Goal: Check status: Check status

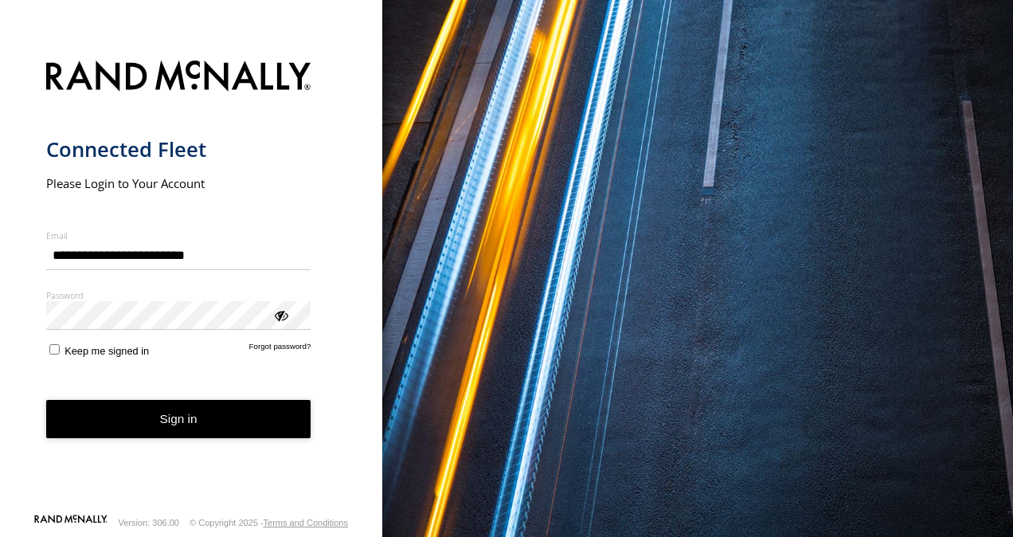
type input "**********"
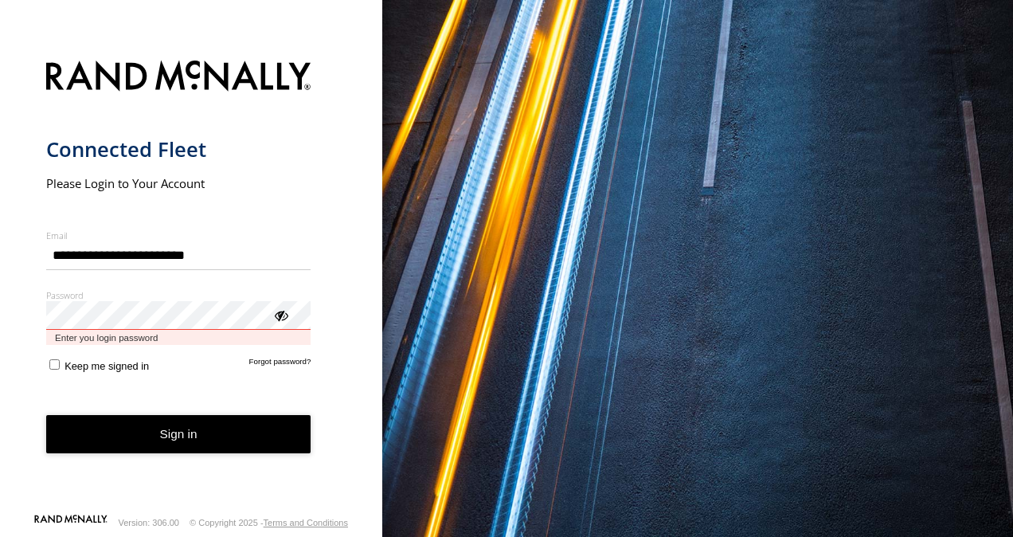
click at [46, 415] on button "Sign in" at bounding box center [178, 434] width 265 height 39
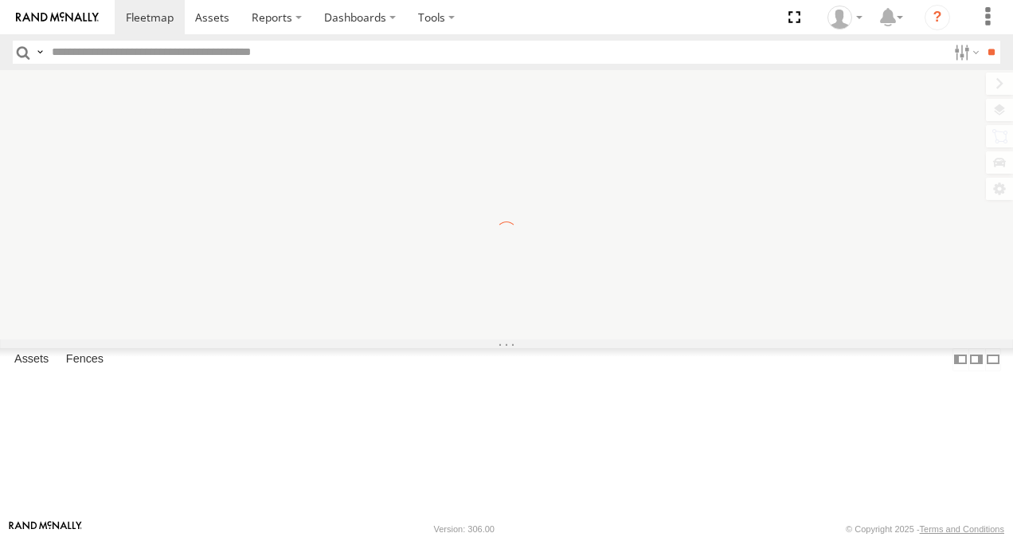
click at [266, 57] on input "text" at bounding box center [496, 52] width 902 height 23
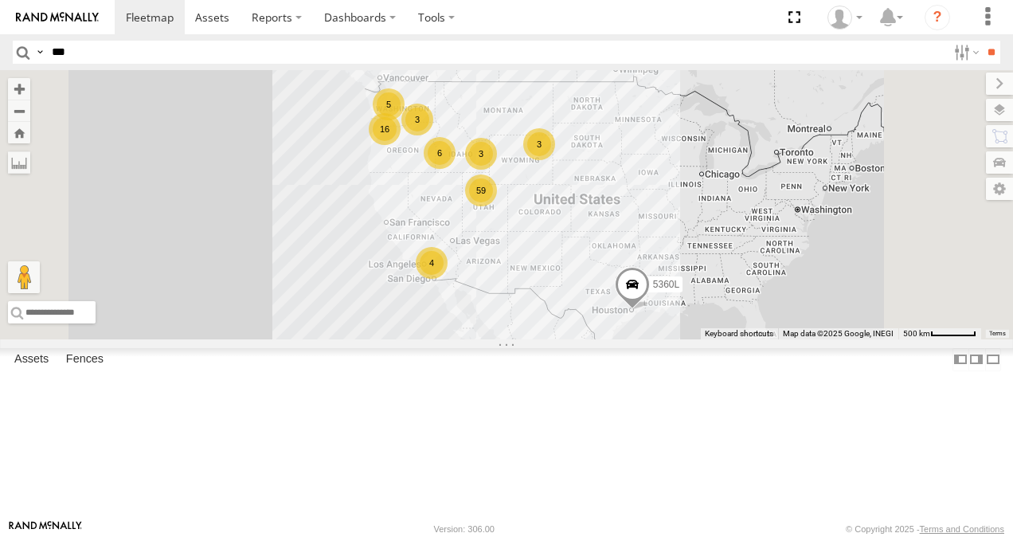
type input "***"
click at [982, 41] on input "**" at bounding box center [991, 52] width 18 height 23
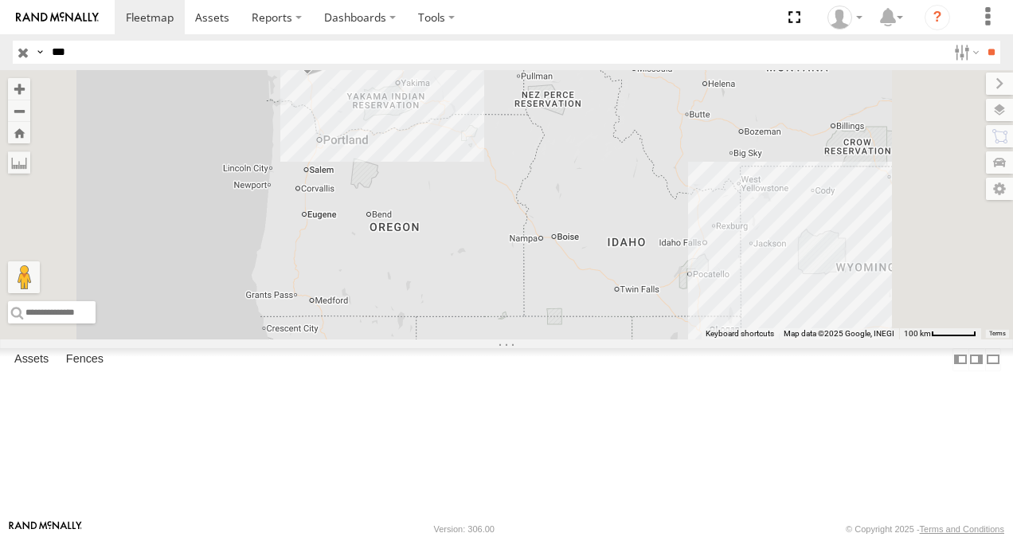
click at [0, 0] on div "Video" at bounding box center [0, 0] width 0 height 0
click at [0, 0] on span at bounding box center [0, 0] width 0 height 0
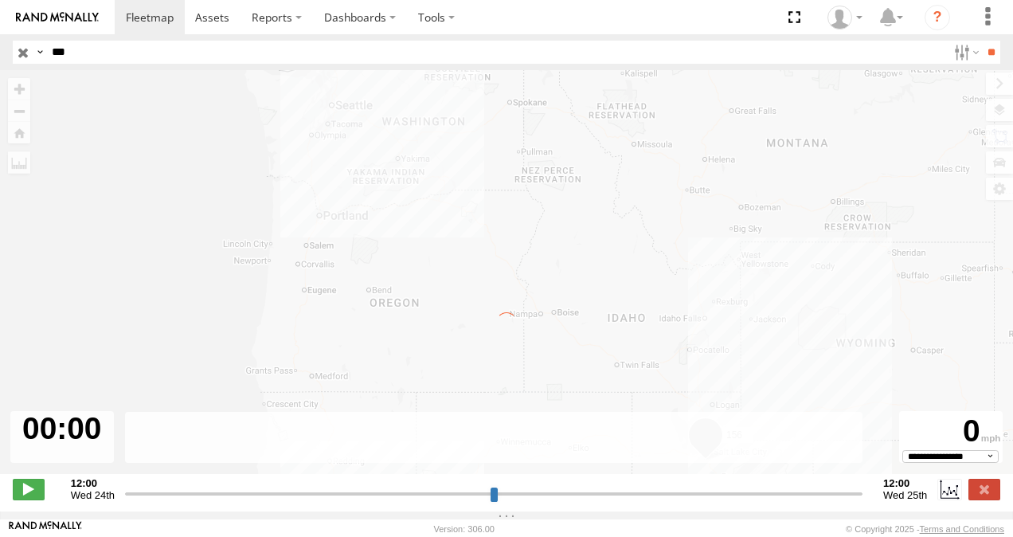
type input "**********"
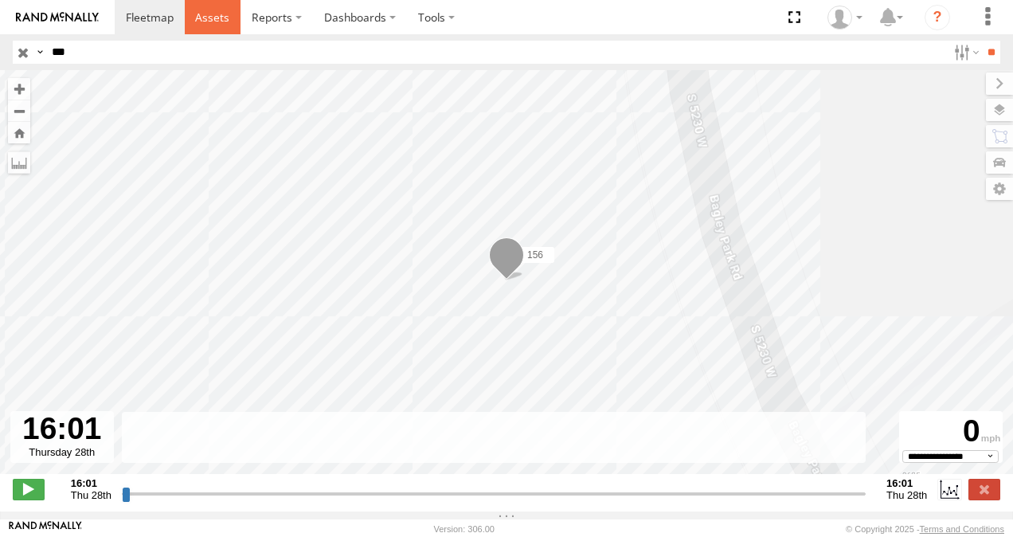
click at [217, 19] on span at bounding box center [212, 17] width 34 height 15
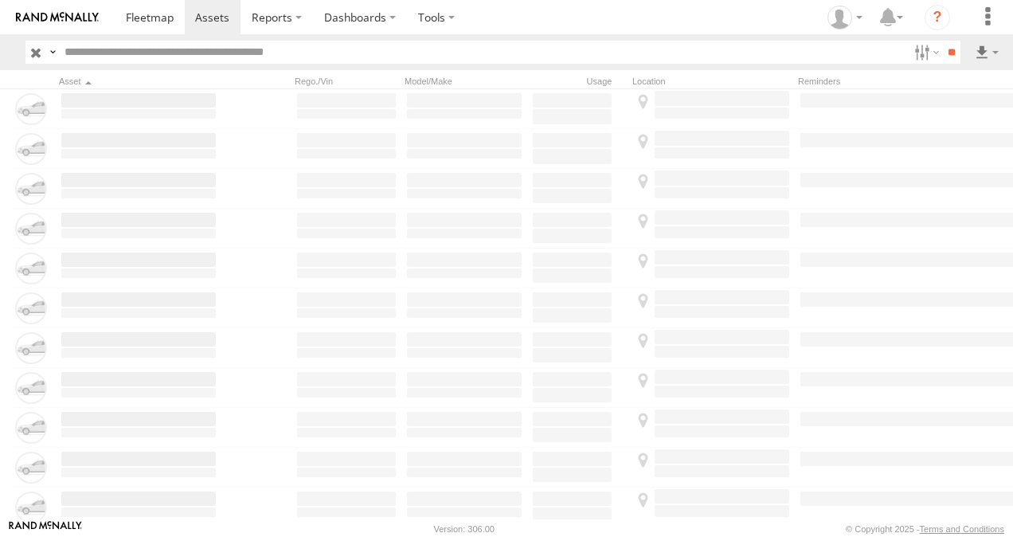
click at [166, 56] on input "text" at bounding box center [483, 52] width 850 height 23
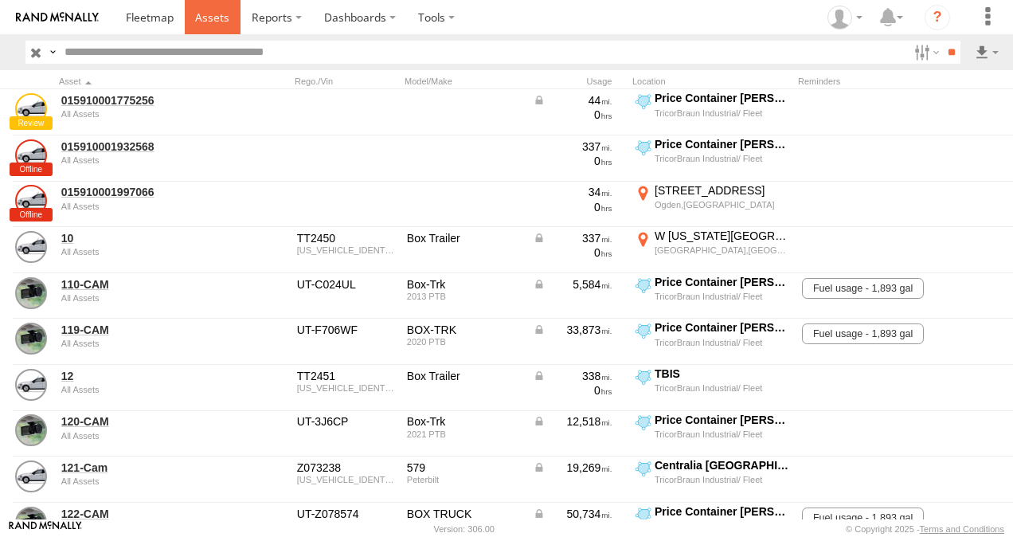
click at [224, 19] on span at bounding box center [212, 17] width 34 height 15
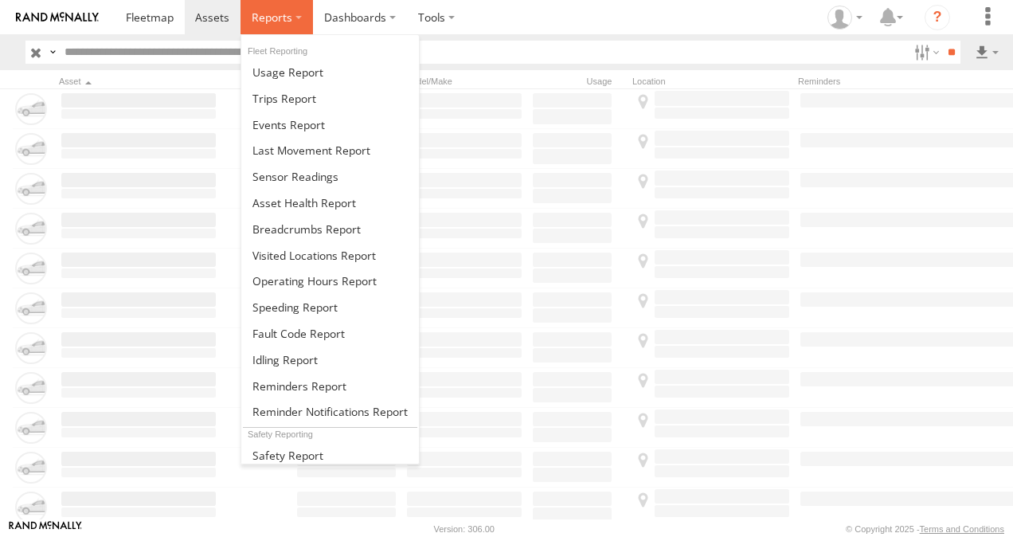
click at [264, 13] on span at bounding box center [272, 17] width 41 height 15
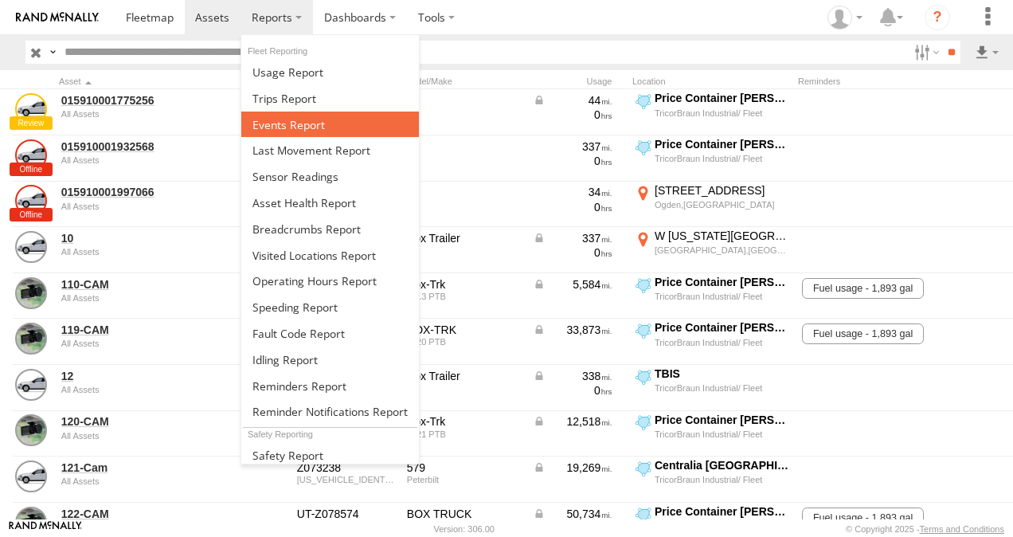
click at [266, 120] on span at bounding box center [289, 124] width 72 height 15
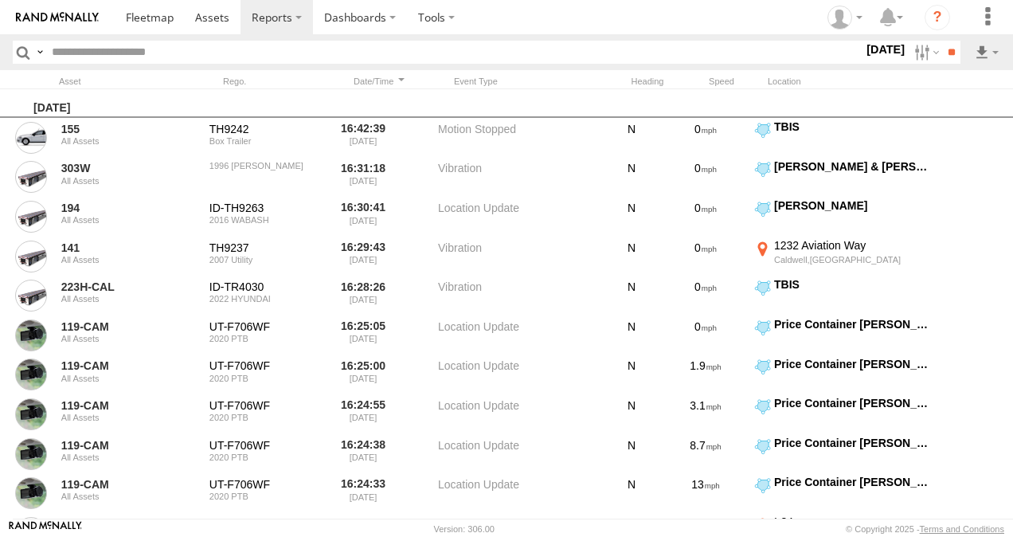
click at [159, 57] on input "text" at bounding box center [454, 52] width 818 height 23
type input "***"
click at [942, 41] on input "**" at bounding box center [951, 52] width 18 height 23
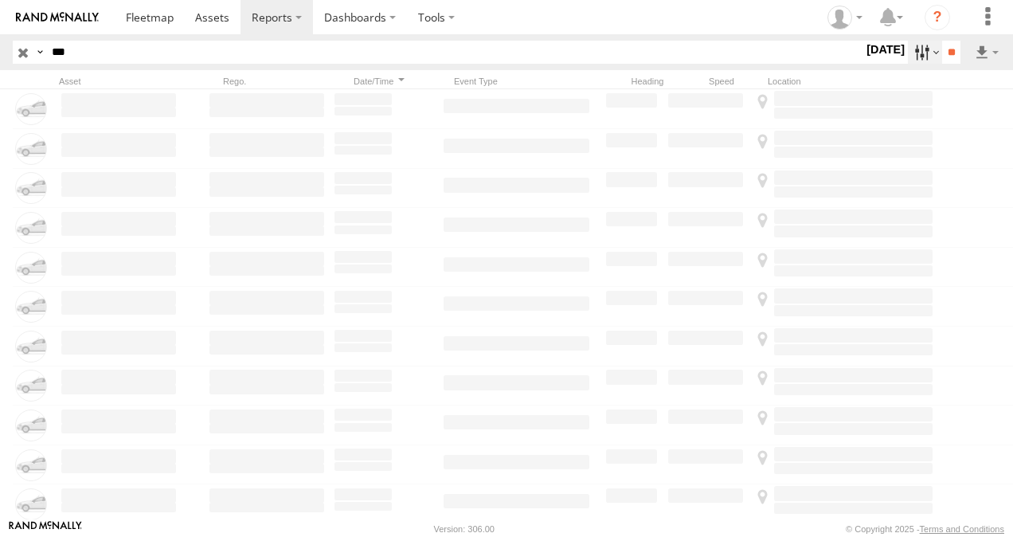
click at [908, 51] on label at bounding box center [925, 52] width 34 height 23
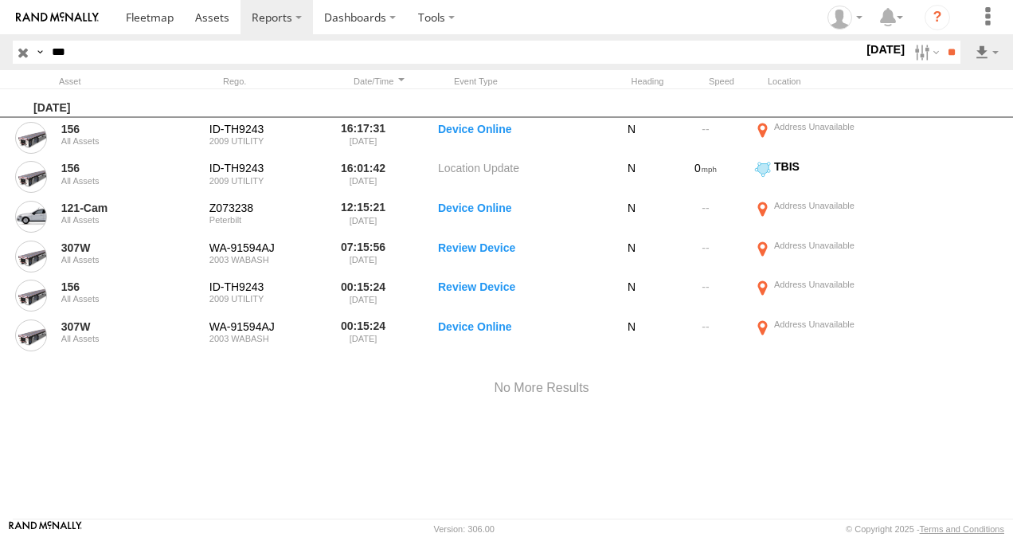
click at [0, 0] on label at bounding box center [0, 0] width 0 height 0
click at [947, 59] on input "**" at bounding box center [951, 52] width 18 height 23
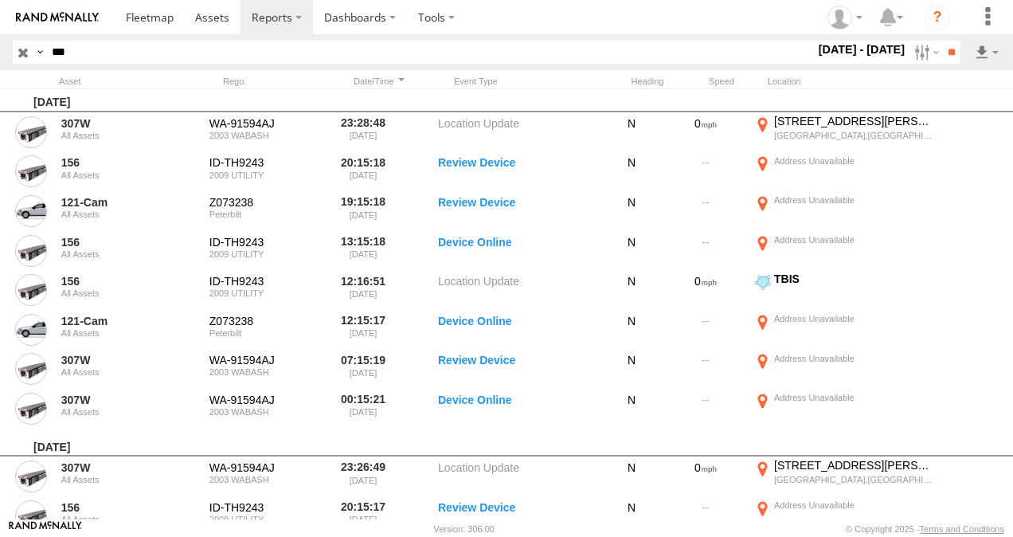
scroll to position [2081, 0]
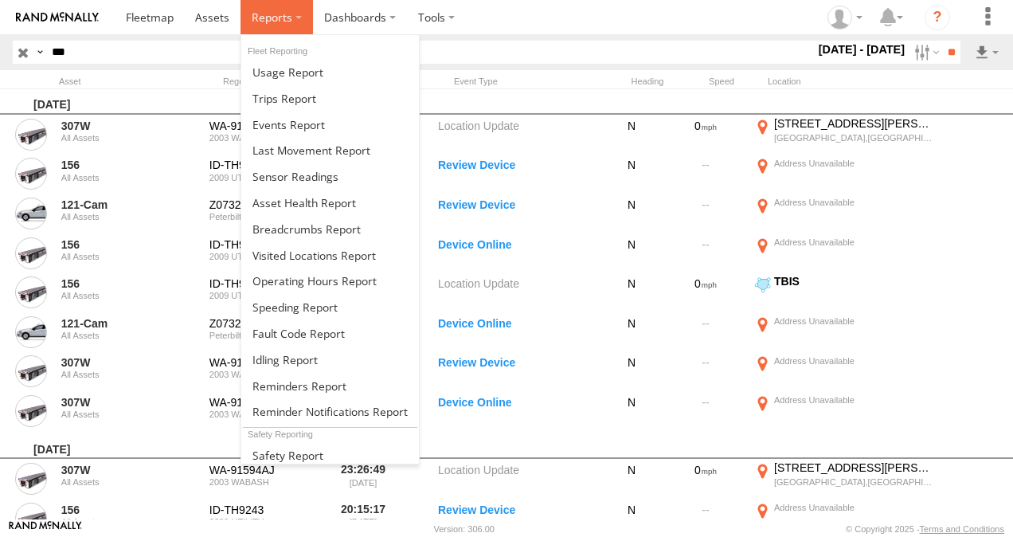
click at [274, 18] on span at bounding box center [272, 17] width 41 height 15
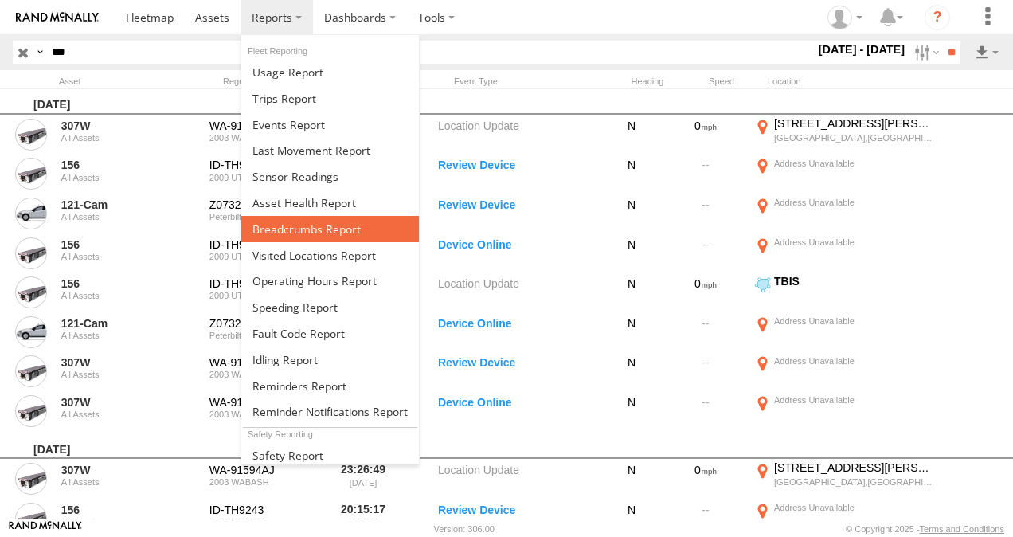
click at [276, 221] on span at bounding box center [307, 228] width 108 height 15
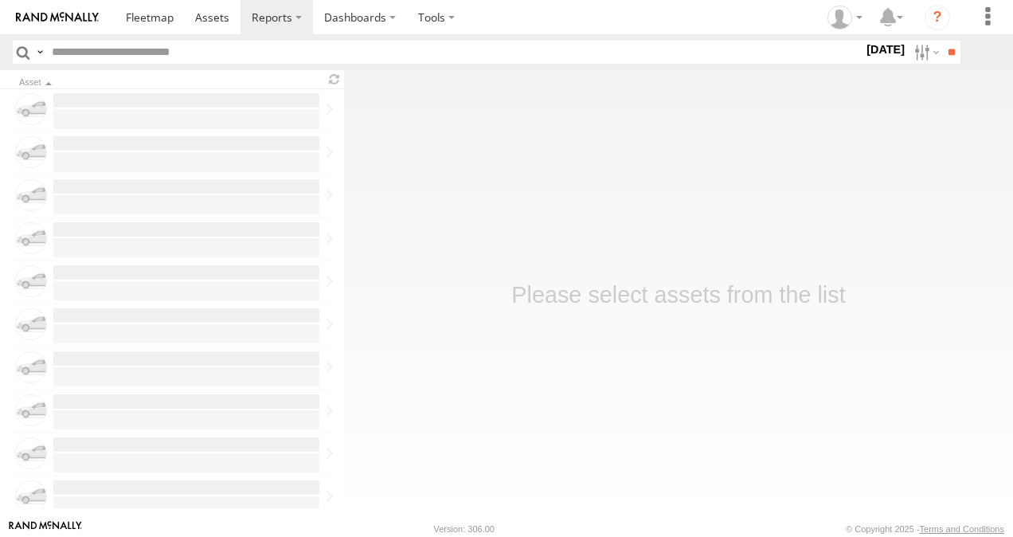
click at [0, 0] on label "Close" at bounding box center [0, 0] width 0 height 0
click at [910, 47] on label at bounding box center [925, 52] width 34 height 23
click at [0, 0] on label at bounding box center [0, 0] width 0 height 0
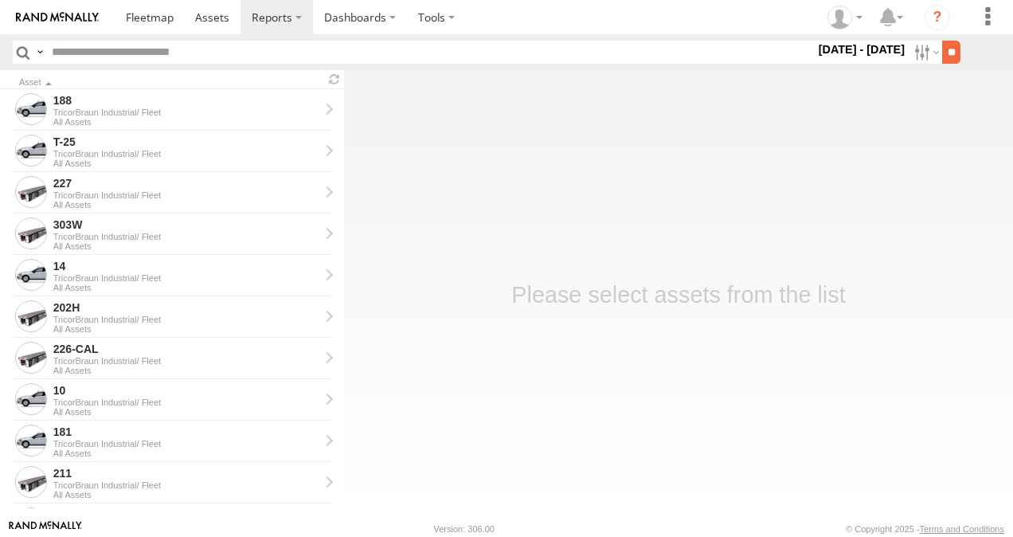
click at [946, 57] on input "**" at bounding box center [951, 52] width 18 height 23
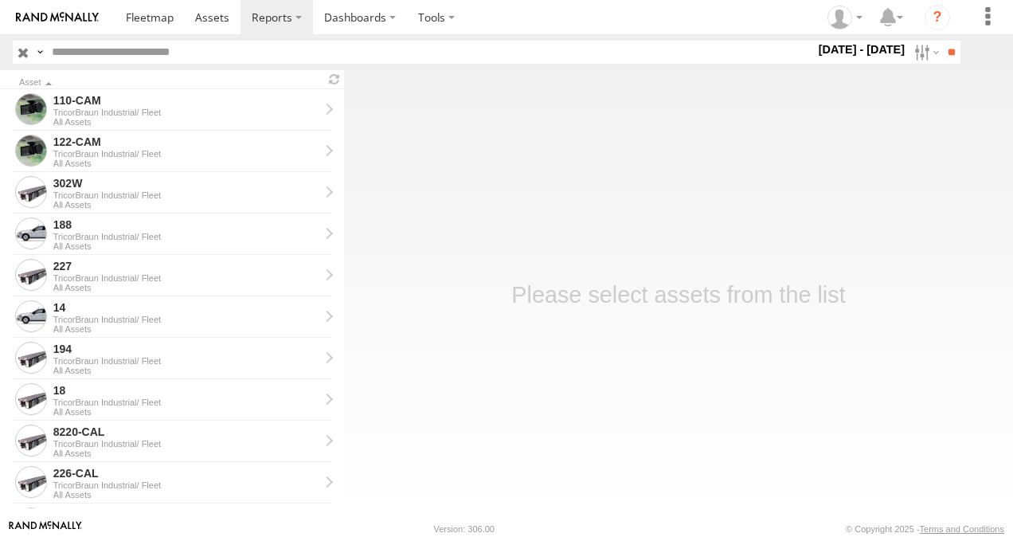
click at [229, 57] on input "text" at bounding box center [430, 52] width 770 height 23
type input "***"
click at [942, 41] on input "**" at bounding box center [951, 52] width 18 height 23
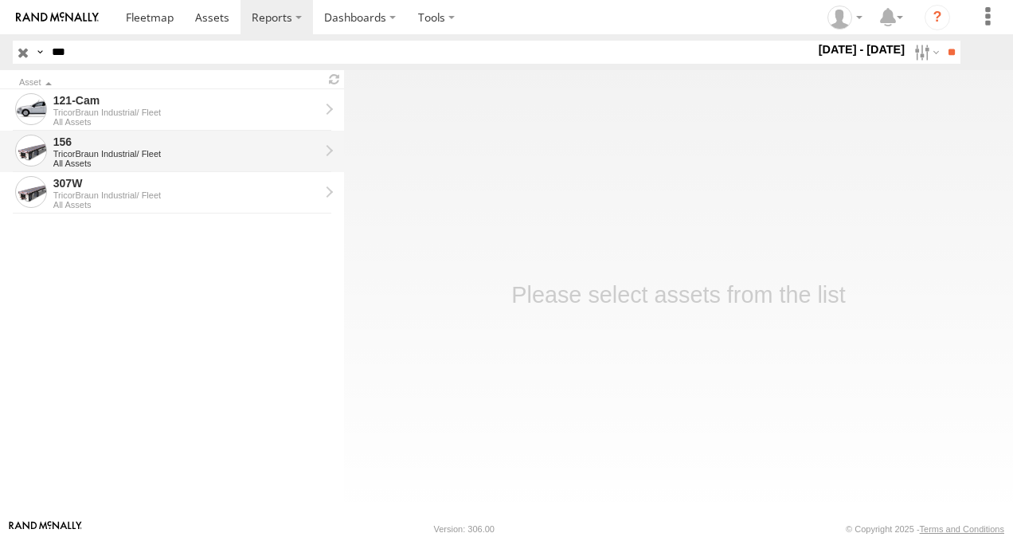
click at [155, 155] on div "TricorBraun Industrial/ Fleet" at bounding box center [186, 154] width 266 height 10
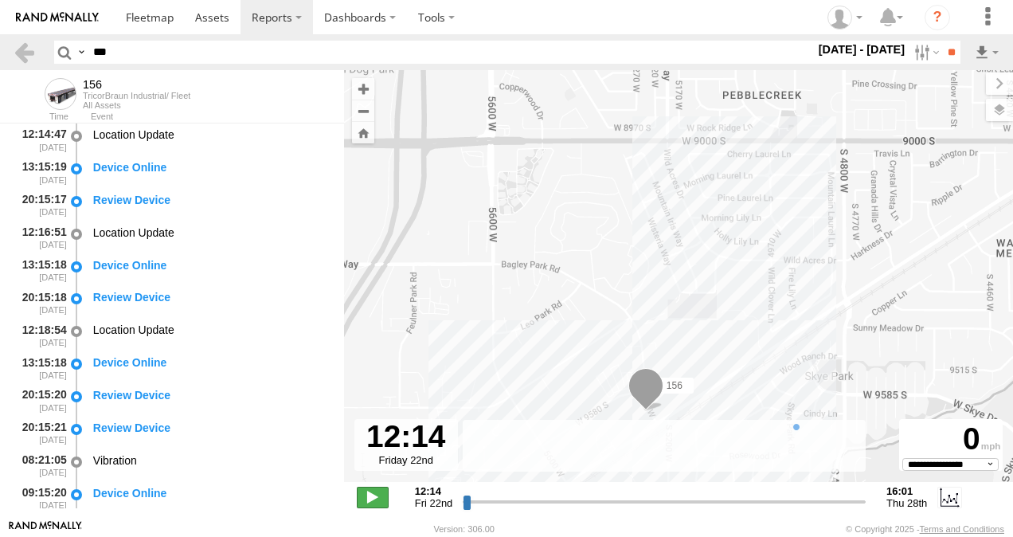
click at [380, 494] on span at bounding box center [373, 497] width 32 height 21
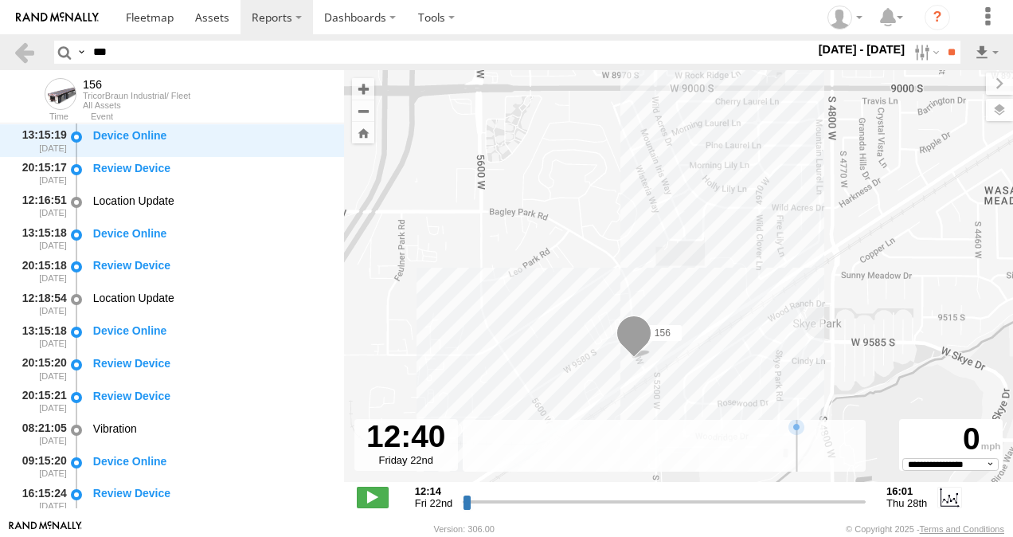
drag, startPoint x: 739, startPoint y: 346, endPoint x: 726, endPoint y: 290, distance: 57.2
click at [726, 290] on div "156" at bounding box center [678, 284] width 669 height 429
click at [660, 240] on div "156" at bounding box center [678, 284] width 669 height 429
click at [688, 499] on input "range" at bounding box center [664, 501] width 403 height 15
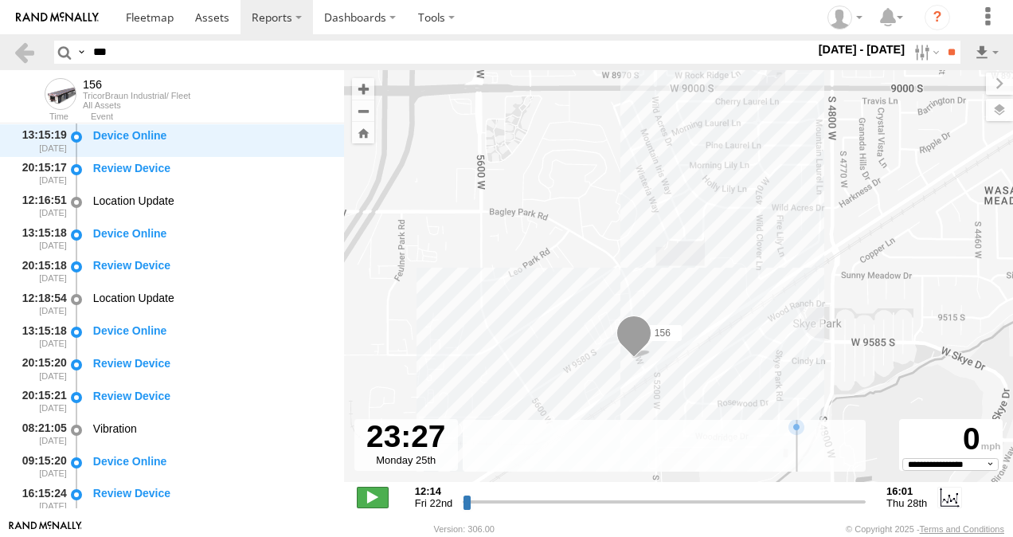
type input "**********"
click at [365, 503] on span at bounding box center [373, 497] width 32 height 21
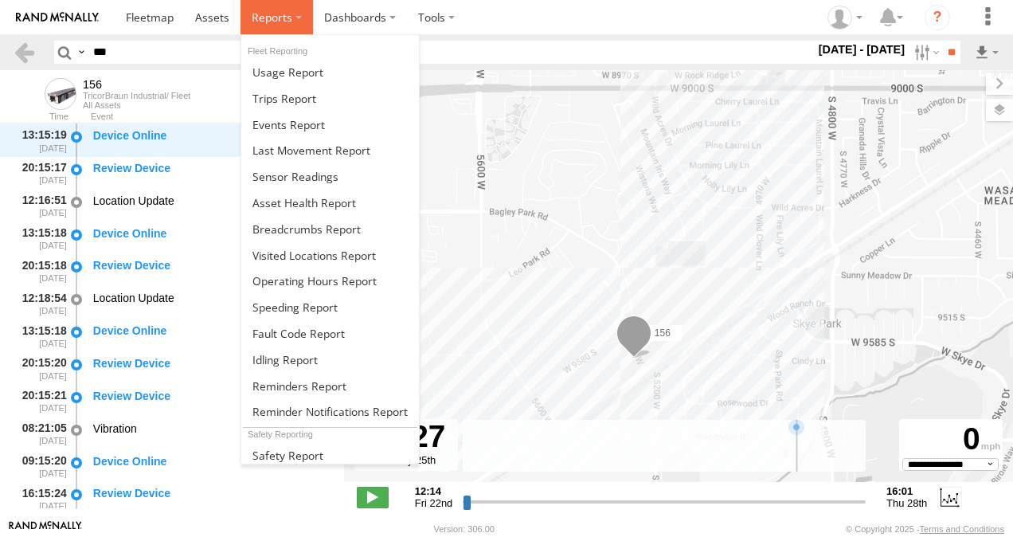
click at [289, 14] on span at bounding box center [272, 17] width 41 height 15
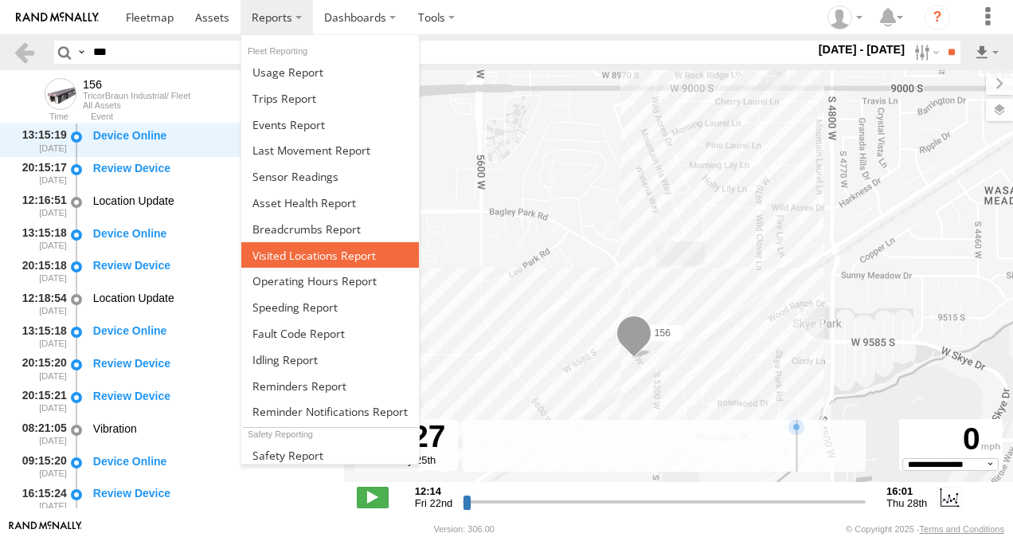
click at [308, 258] on span at bounding box center [314, 255] width 123 height 15
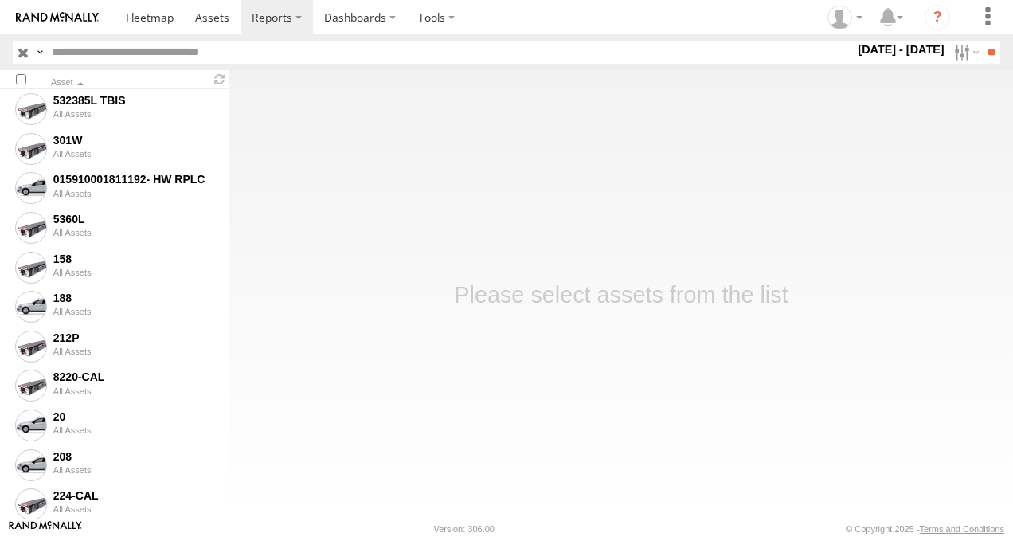
click at [170, 49] on input "text" at bounding box center [449, 52] width 809 height 23
type input "***"
click at [982, 41] on input "**" at bounding box center [991, 52] width 18 height 23
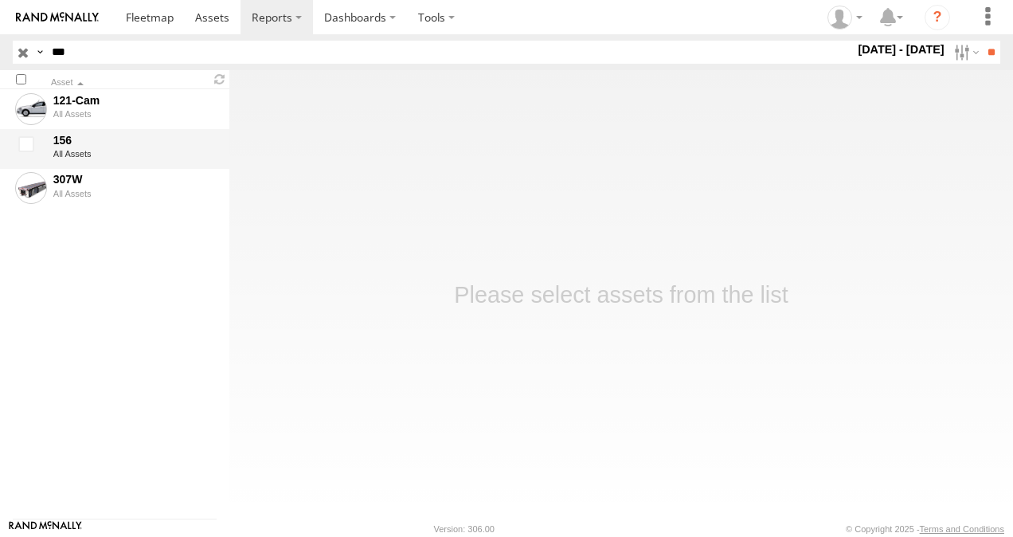
click at [116, 135] on div "156" at bounding box center [133, 140] width 161 height 14
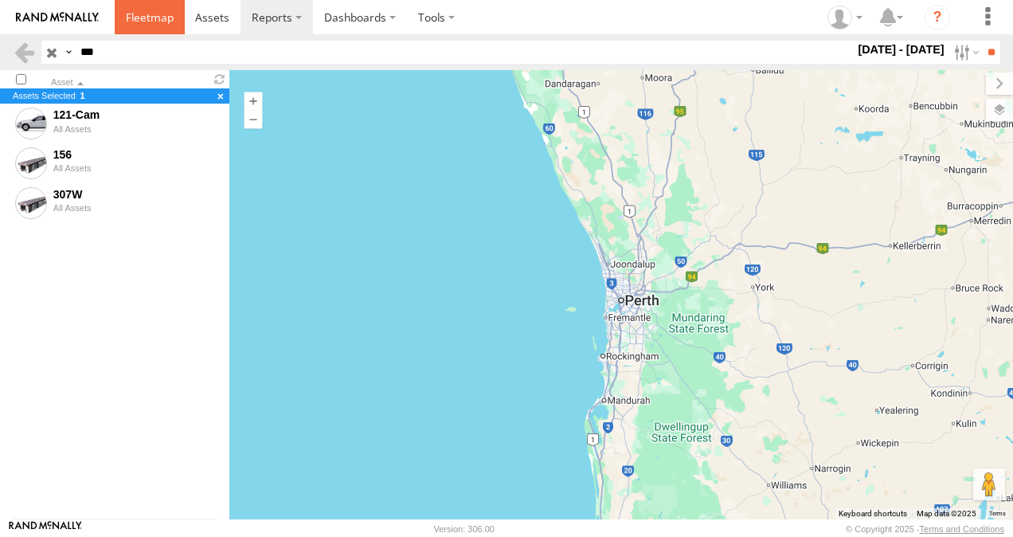
click at [164, 13] on span at bounding box center [150, 17] width 48 height 15
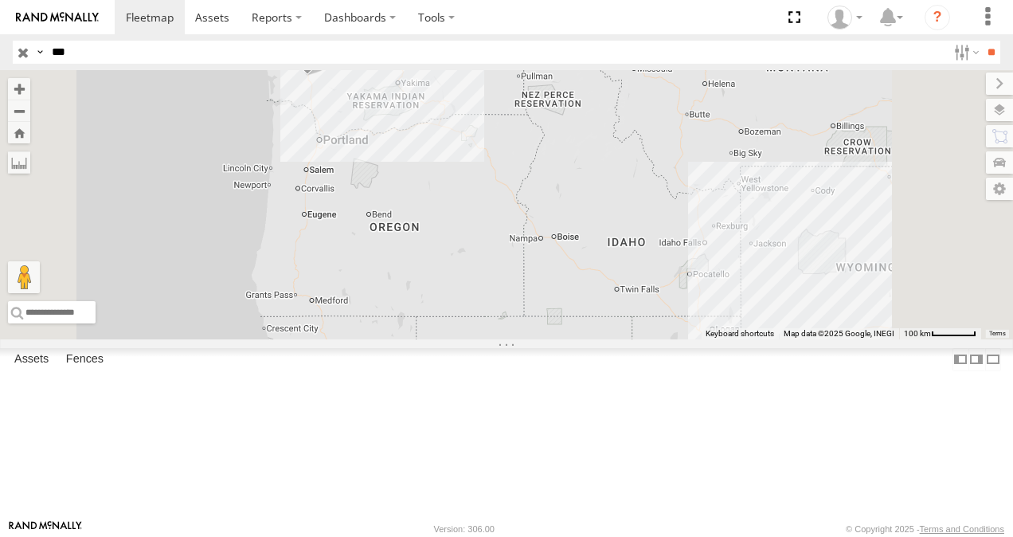
click at [742, 366] on span "156" at bounding box center [735, 360] width 16 height 11
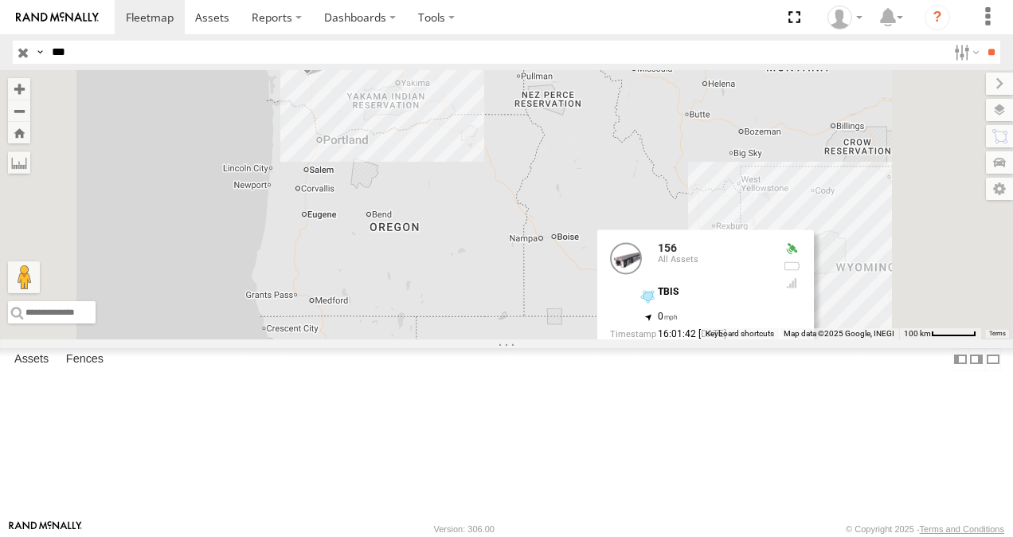
click at [801, 367] on link at bounding box center [793, 361] width 17 height 11
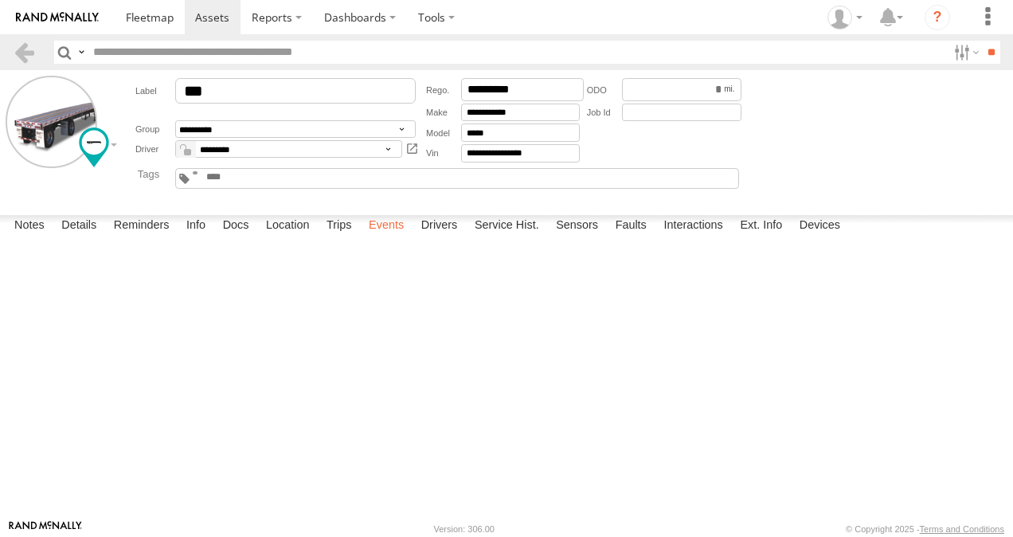
click at [382, 237] on label "Events" at bounding box center [386, 226] width 51 height 22
drag, startPoint x: 1007, startPoint y: 451, endPoint x: 1008, endPoint y: 376, distance: 74.9
click at [0, 0] on div "Thursday, 28th August 2025 16:17:31 08/28/2025 Device Online 16:01:42 08/28/202…" at bounding box center [0, 0] width 0 height 0
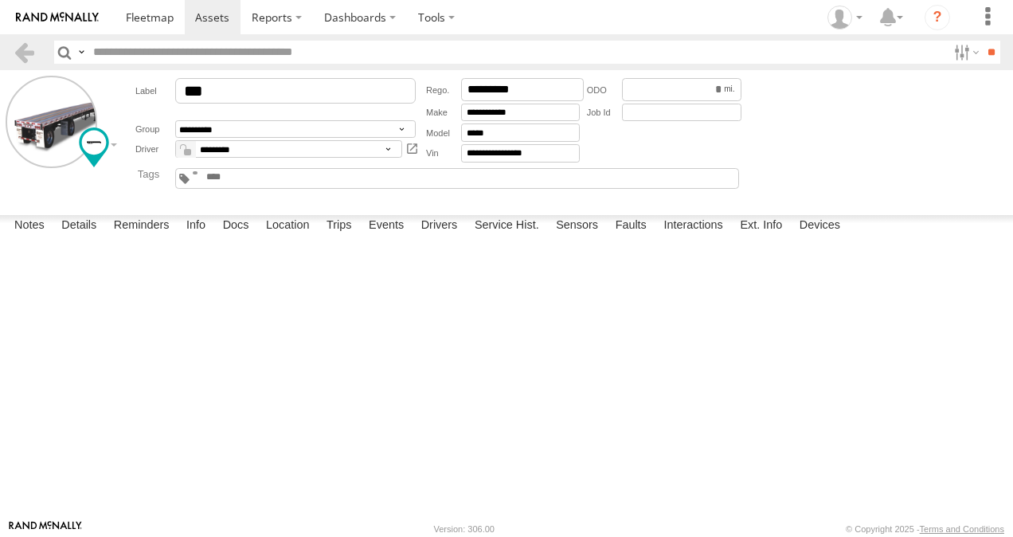
scroll to position [186, 0]
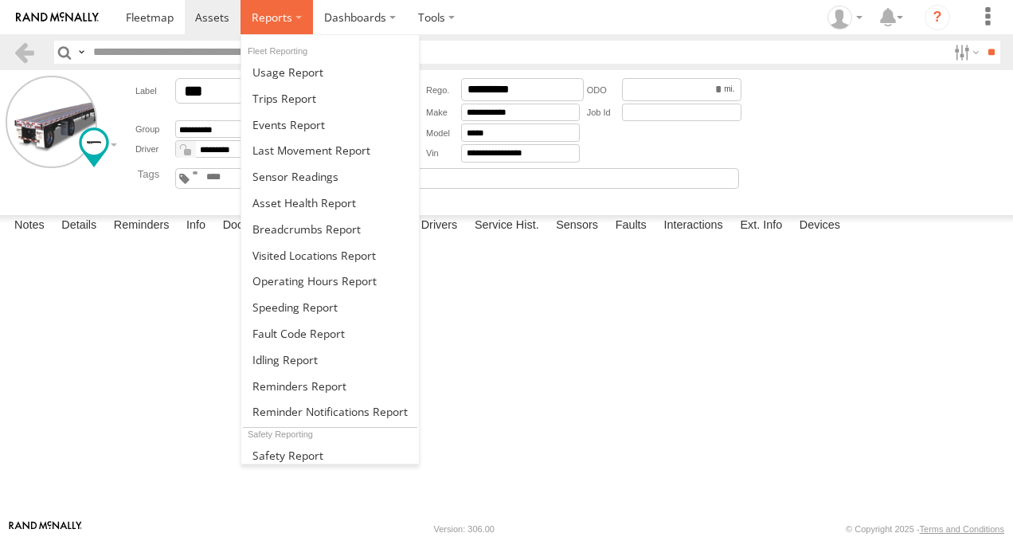
click at [290, 15] on label at bounding box center [277, 17] width 72 height 34
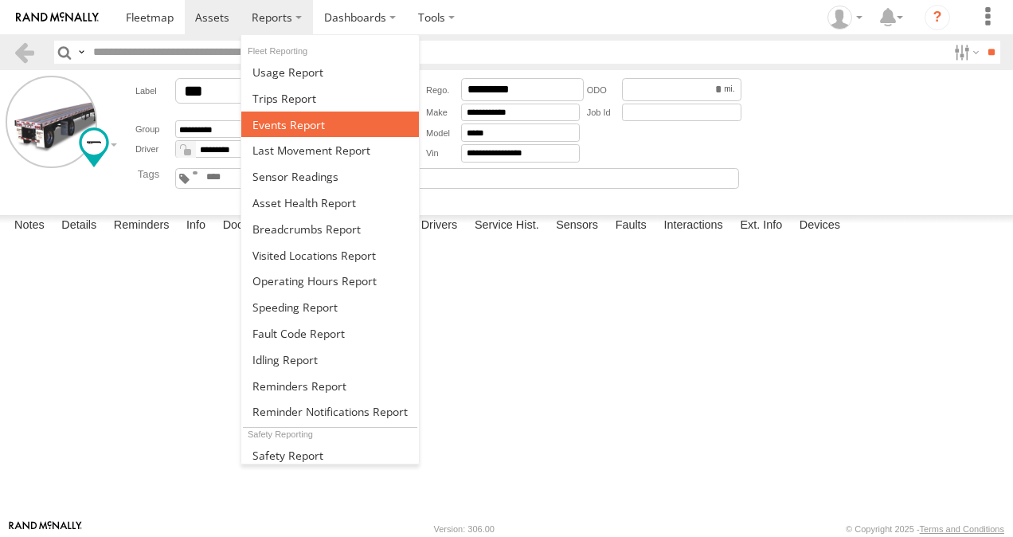
click at [306, 118] on span at bounding box center [289, 124] width 72 height 15
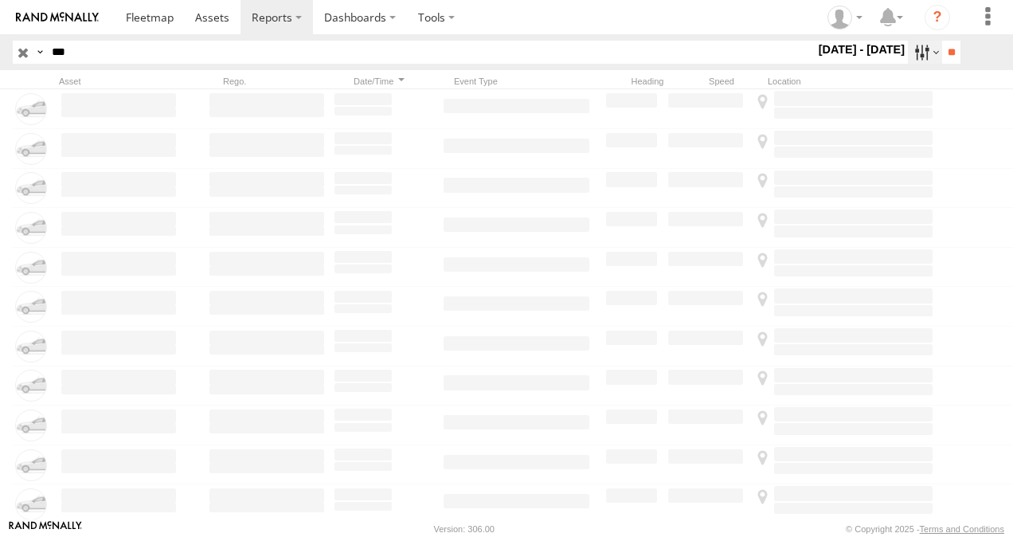
click at [921, 61] on label at bounding box center [925, 52] width 34 height 23
click at [0, 0] on label at bounding box center [0, 0] width 0 height 0
click at [946, 61] on input "**" at bounding box center [951, 52] width 18 height 23
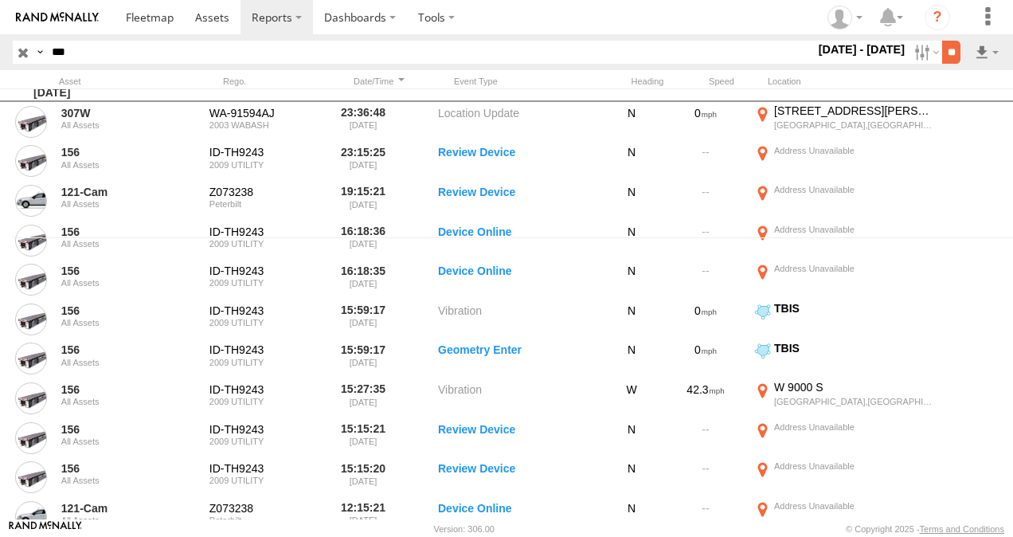
scroll to position [287, 0]
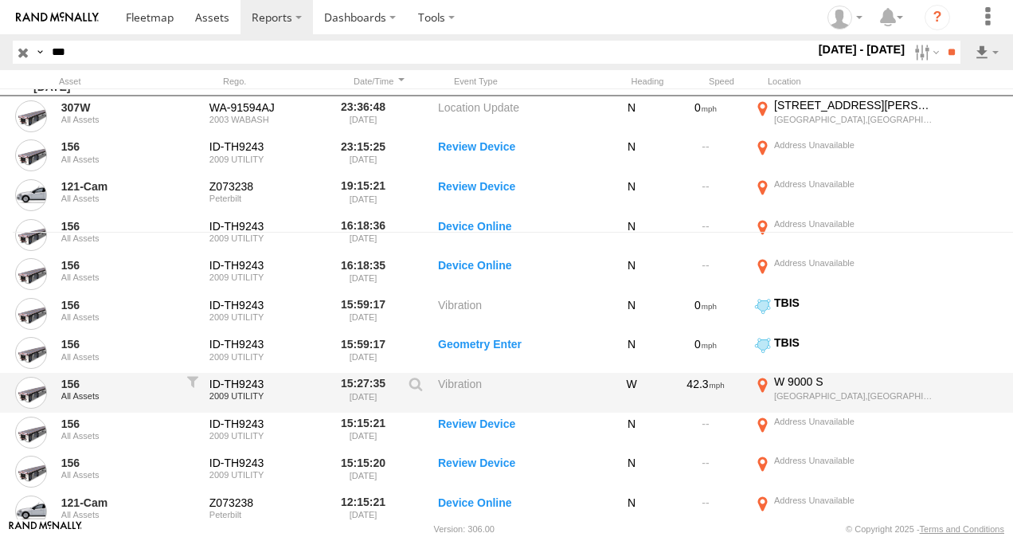
click at [765, 383] on label "W [STREET_ADDRESS] 40.588 -112.01496" at bounding box center [843, 392] width 183 height 37
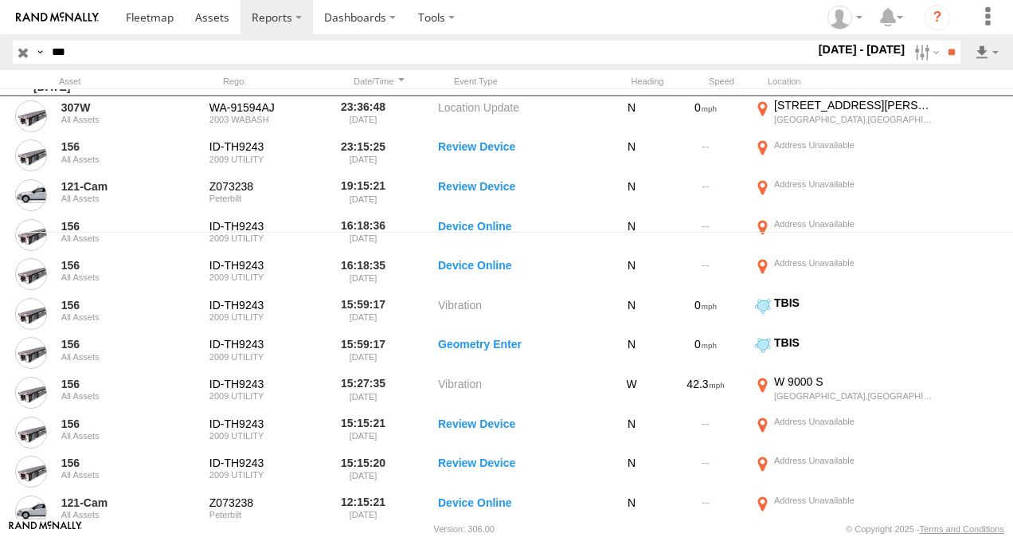
click at [0, 0] on button "Satellite" at bounding box center [0, 0] width 0 height 0
click at [0, 0] on img at bounding box center [0, 0] width 0 height 0
click at [0, 0] on div at bounding box center [0, 0] width 0 height 0
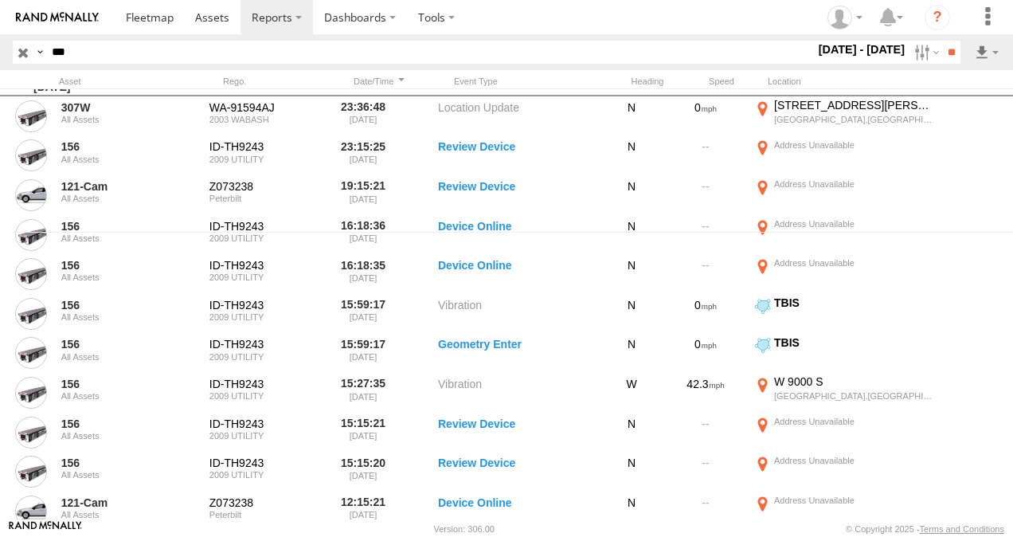
click at [0, 0] on button "Drag Pegman onto the map to open Street View" at bounding box center [0, 0] width 0 height 0
click at [0, 0] on img at bounding box center [0, 0] width 0 height 0
drag, startPoint x: 77, startPoint y: 271, endPoint x: 470, endPoint y: 310, distance: 394.7
click at [0, 0] on div "To activate drag with keyboard, press Alt + Enter. Once in keyboard drag state,…" at bounding box center [0, 0] width 0 height 0
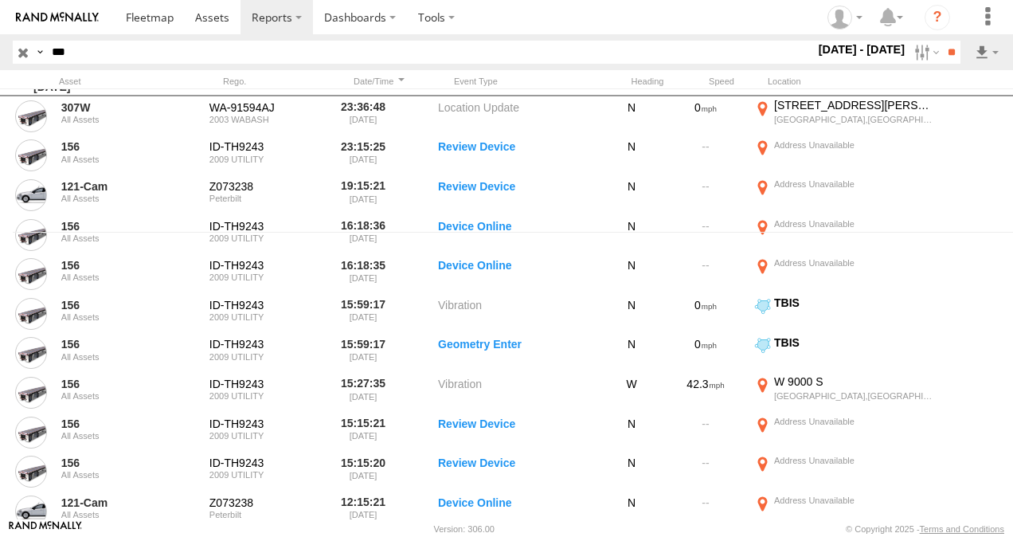
click at [0, 0] on icon "Go East, 9000 S" at bounding box center [0, 0] width 0 height 0
click at [0, 0] on icon "Go West, 9000 S" at bounding box center [0, 0] width 0 height 0
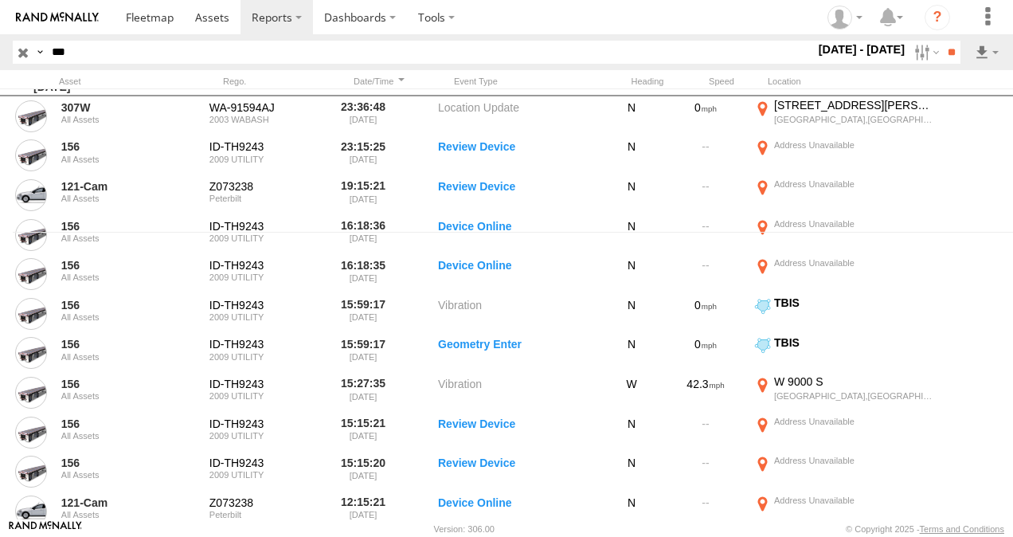
click at [0, 0] on icon "Go West, UT-209" at bounding box center [0, 0] width 0 height 0
click at [0, 316] on html at bounding box center [506, 268] width 1013 height 537
click at [0, 0] on label "×" at bounding box center [0, 0] width 0 height 0
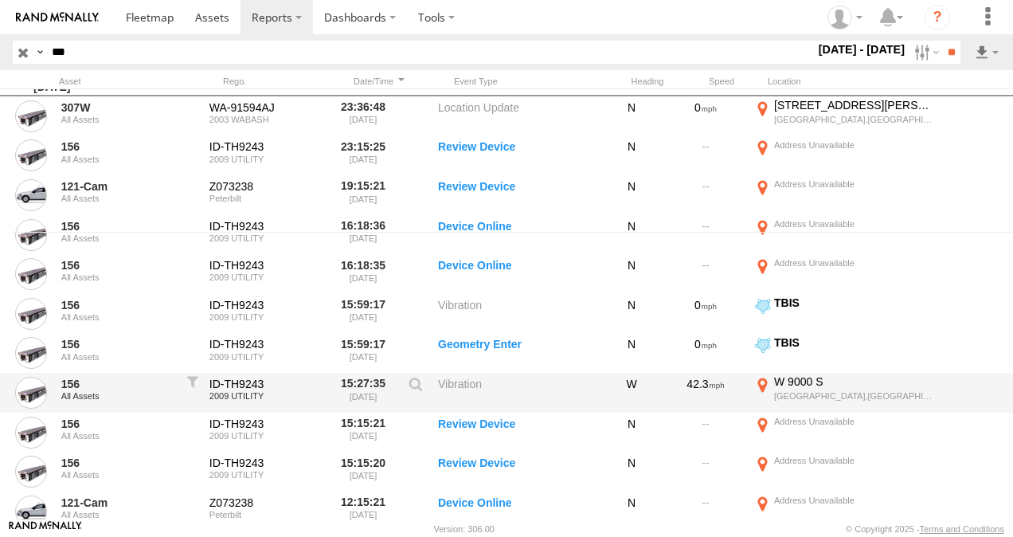
click at [807, 382] on div "W 9000 S" at bounding box center [853, 381] width 159 height 14
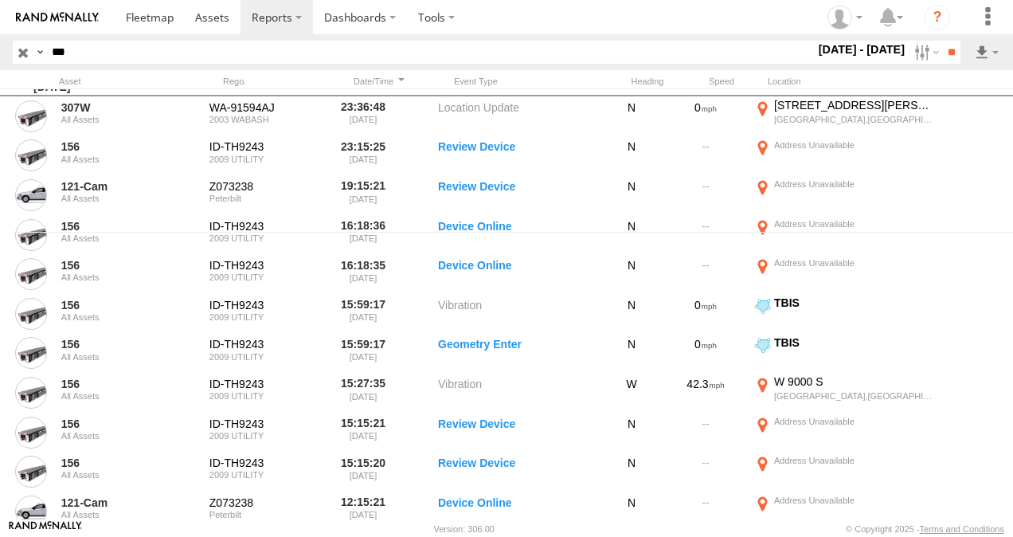
click at [0, 0] on div "Loading..." at bounding box center [0, 0] width 0 height 0
click at [0, 0] on label "×" at bounding box center [0, 0] width 0 height 0
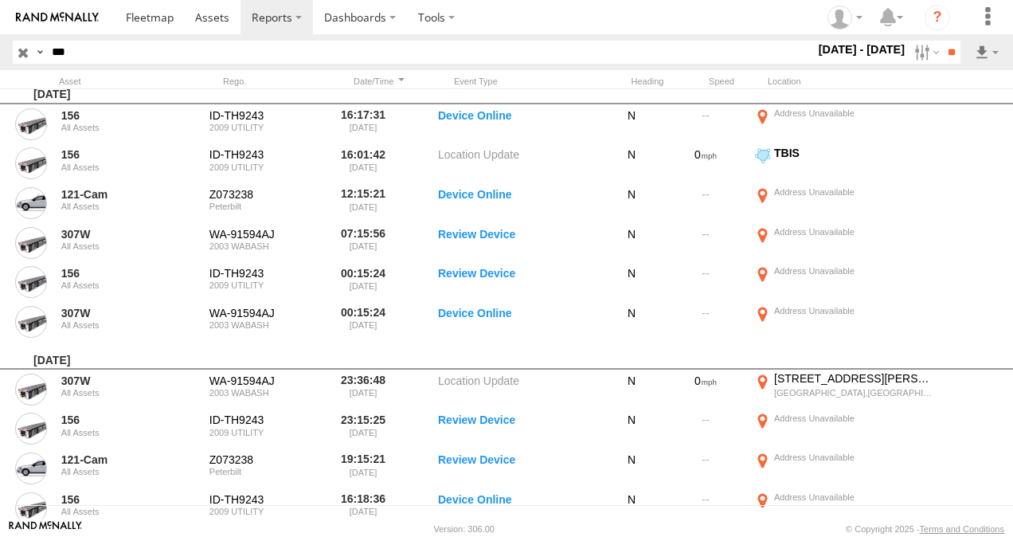
scroll to position [0, 0]
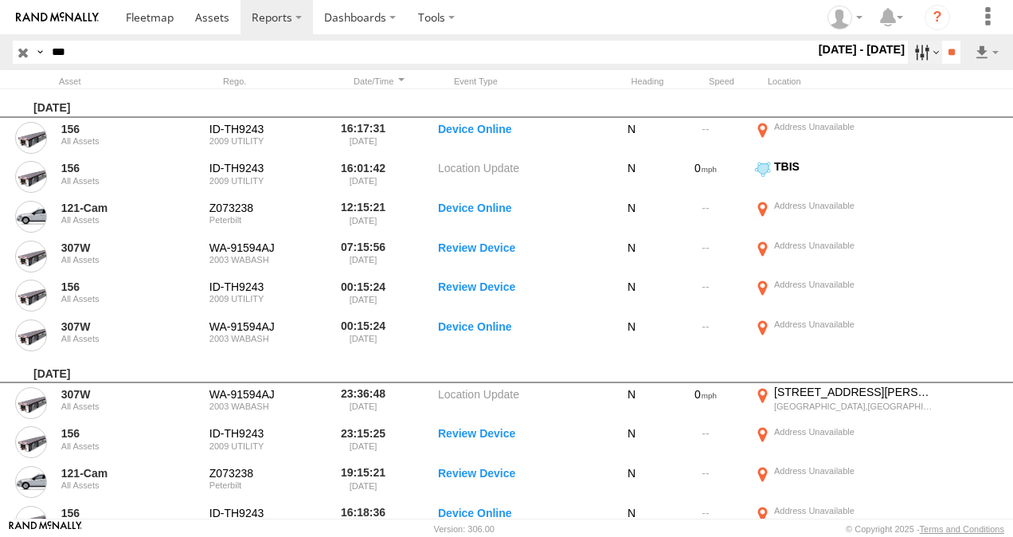
click at [913, 51] on label at bounding box center [925, 52] width 34 height 23
click at [0, 0] on label at bounding box center [0, 0] width 0 height 0
click at [948, 45] on input "**" at bounding box center [951, 52] width 18 height 23
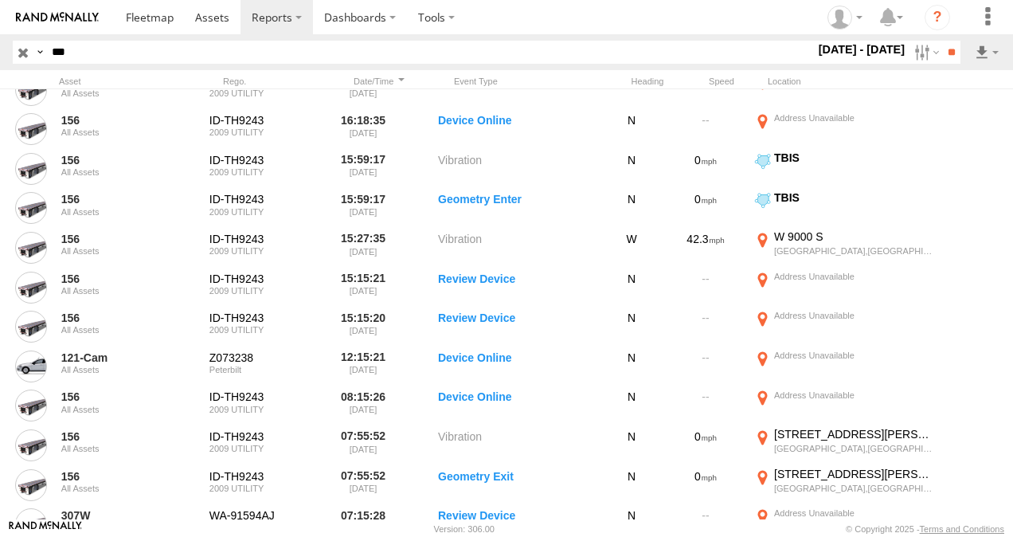
scroll to position [429, 0]
